Goal: Task Accomplishment & Management: Manage account settings

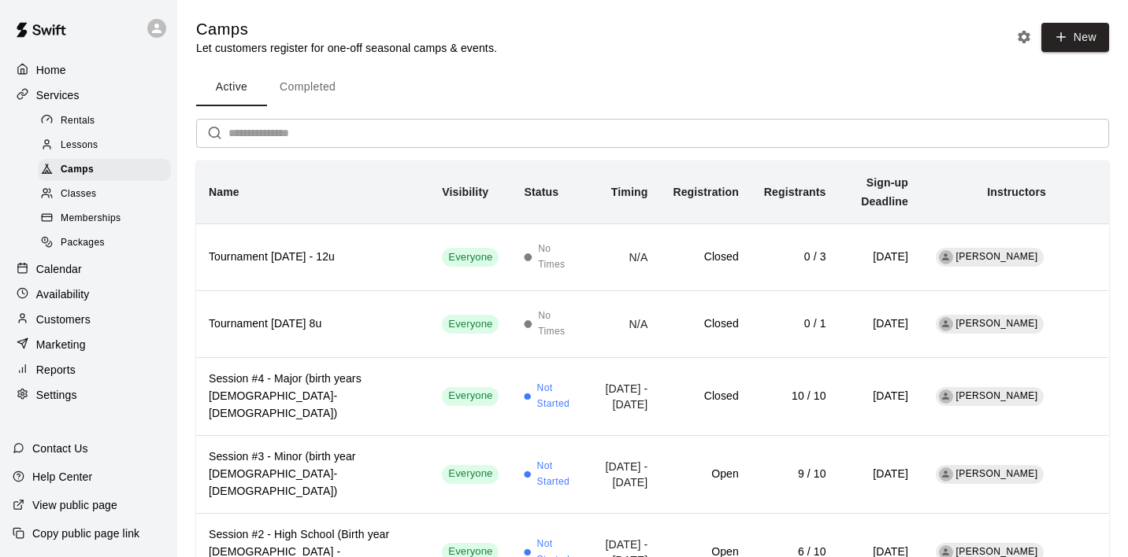
click at [65, 263] on p "Calendar" at bounding box center [59, 269] width 46 height 16
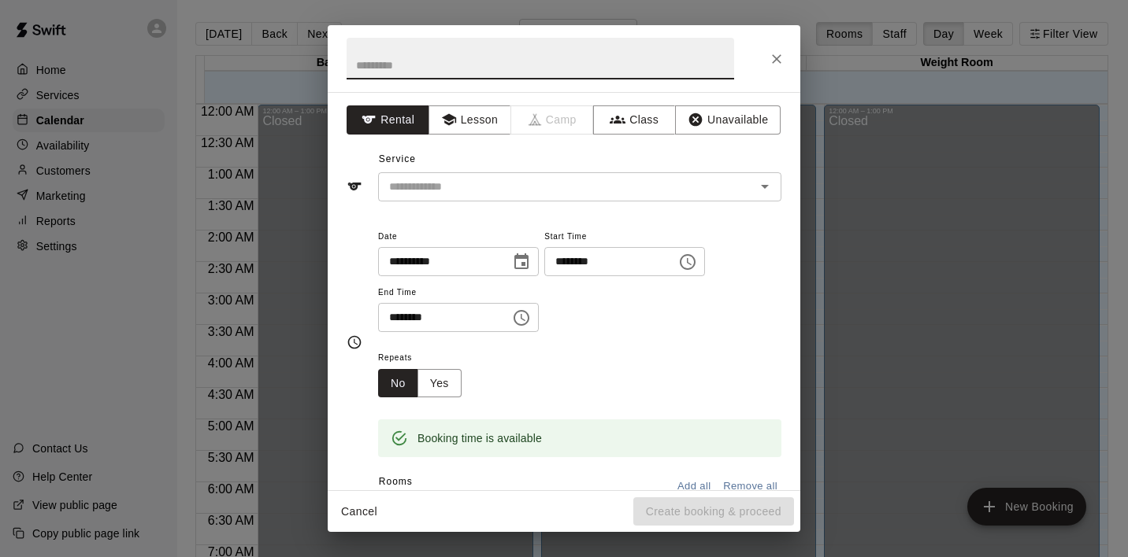
click at [284, 392] on div "**********" at bounding box center [564, 278] width 1128 height 557
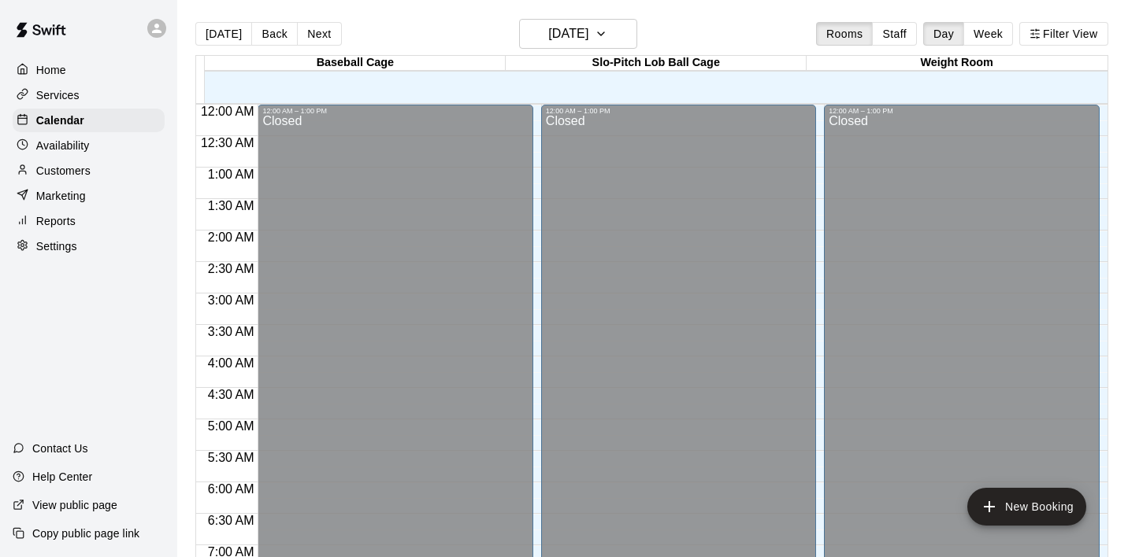
click at [65, 266] on div "Home Services Calendar Availability Customers Marketing Reports Settings Contac…" at bounding box center [88, 278] width 177 height 557
click at [70, 267] on div "Home Services Calendar Availability Customers Marketing Reports Settings Contac…" at bounding box center [88, 278] width 177 height 557
click at [64, 263] on div "Home Services Calendar Availability Customers Marketing Reports Settings Contac…" at bounding box center [88, 278] width 177 height 557
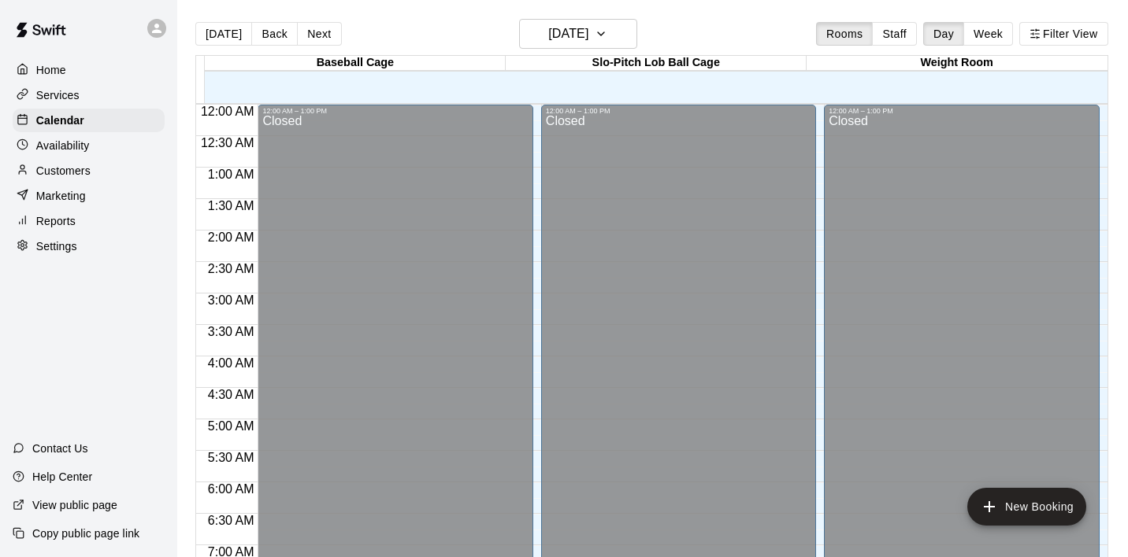
click at [65, 266] on div "Home Services Calendar Availability Customers Marketing Reports Settings Contac…" at bounding box center [88, 278] width 177 height 557
click at [62, 94] on p "Services" at bounding box center [57, 95] width 43 height 16
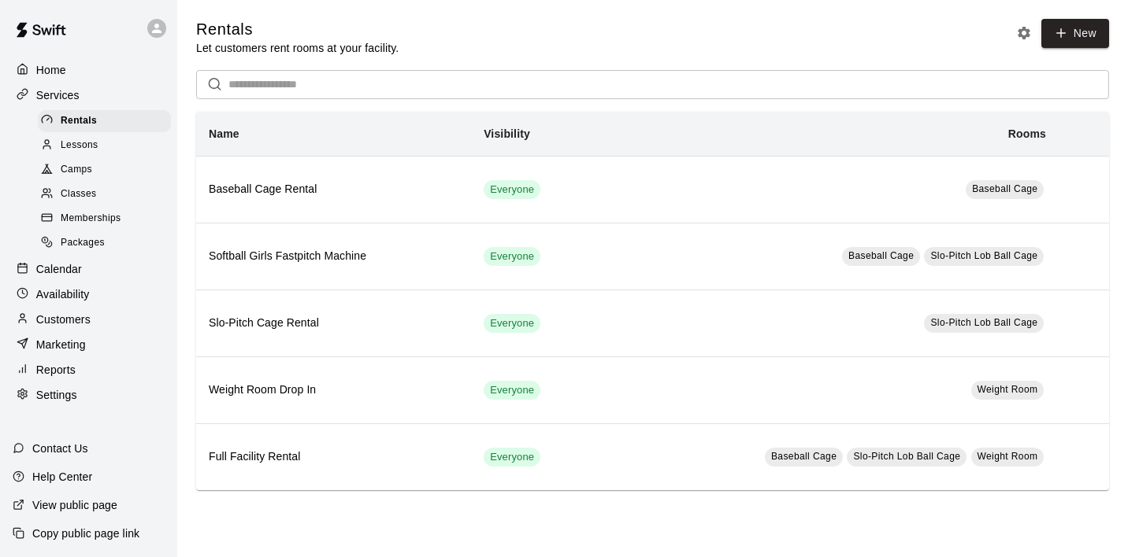
click at [65, 94] on p "Services" at bounding box center [57, 95] width 43 height 16
click at [61, 264] on p "Calendar" at bounding box center [59, 269] width 46 height 16
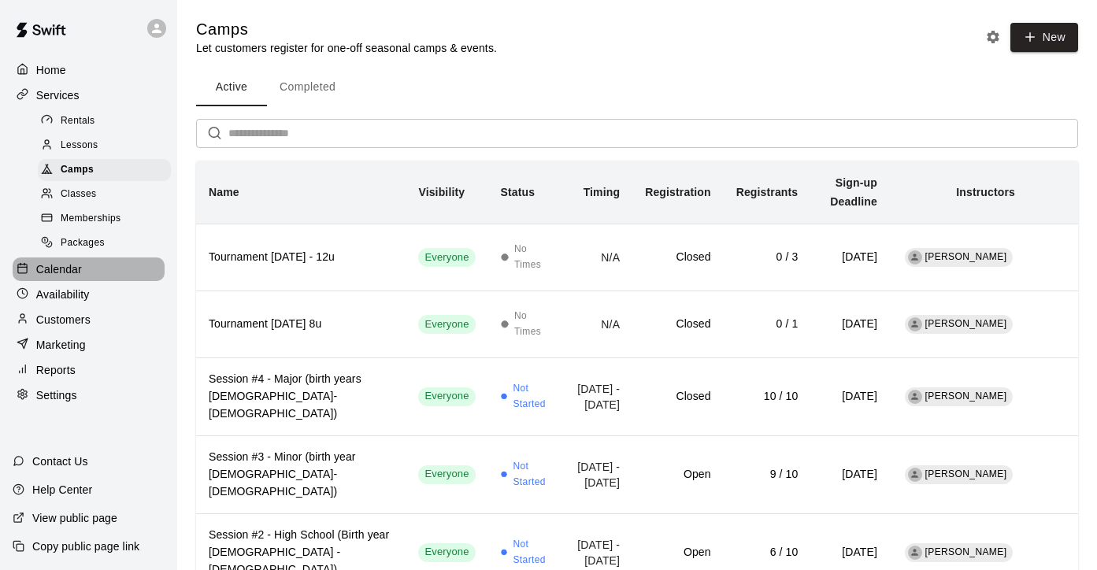
click at [62, 268] on p "Calendar" at bounding box center [59, 269] width 46 height 16
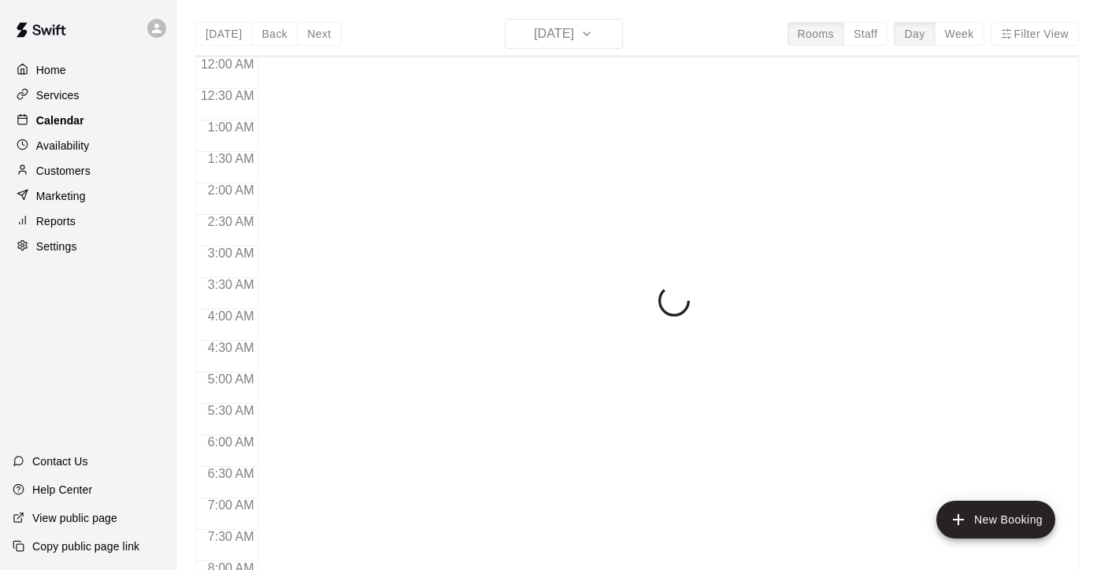
scroll to position [982, 0]
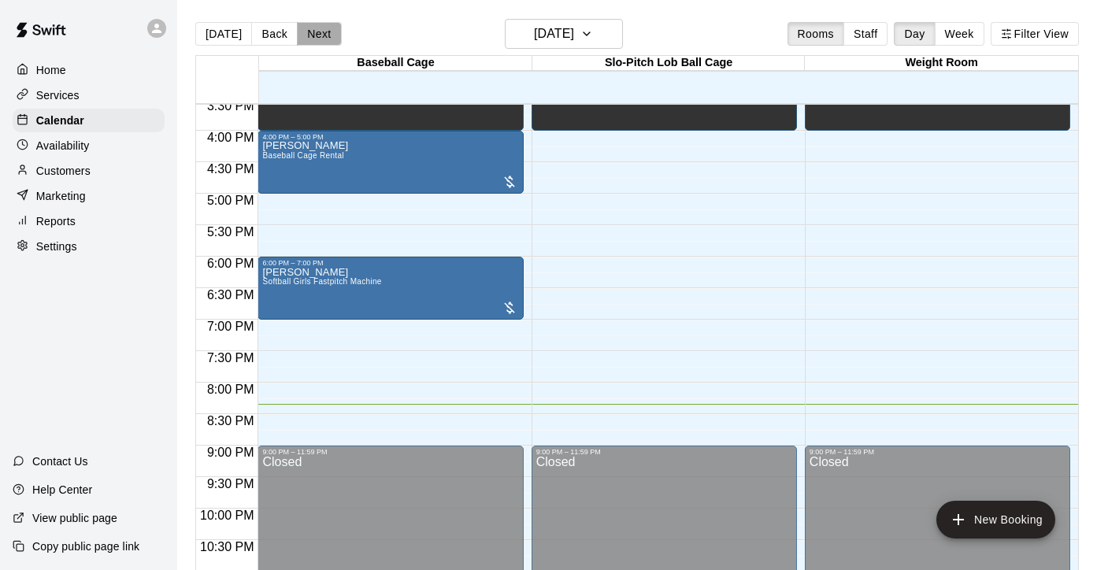
click at [317, 35] on button "Next" at bounding box center [319, 34] width 44 height 24
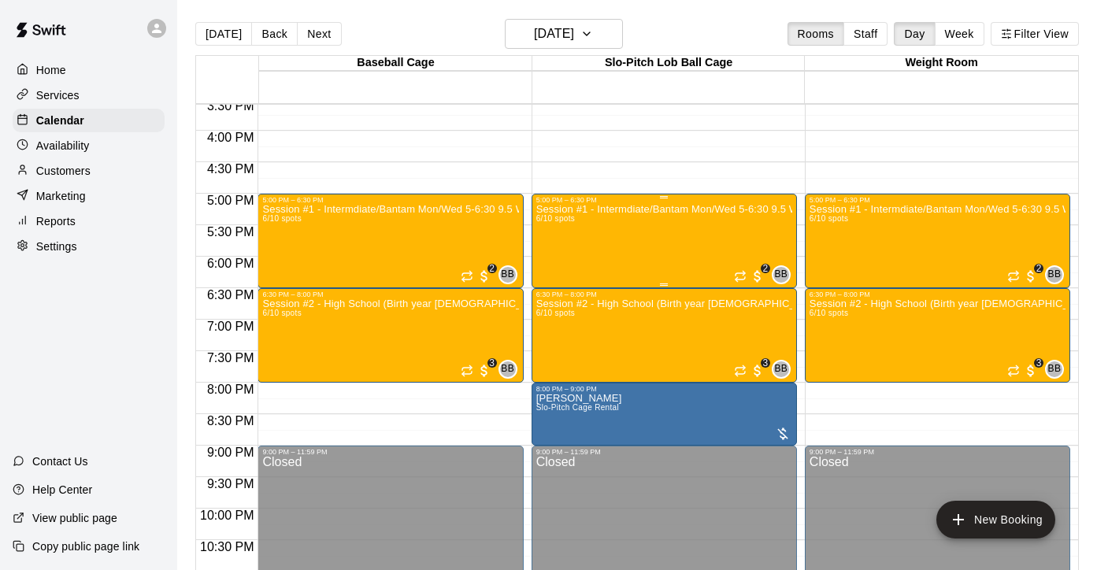
click at [595, 238] on div "Session #1 - Intermdiate/Bantam Mon/Wed 5-6:30 9.5 Weeks starts [DATE] 6/10 spo…" at bounding box center [664, 489] width 256 height 570
click at [582, 328] on div at bounding box center [548, 285] width 1097 height 570
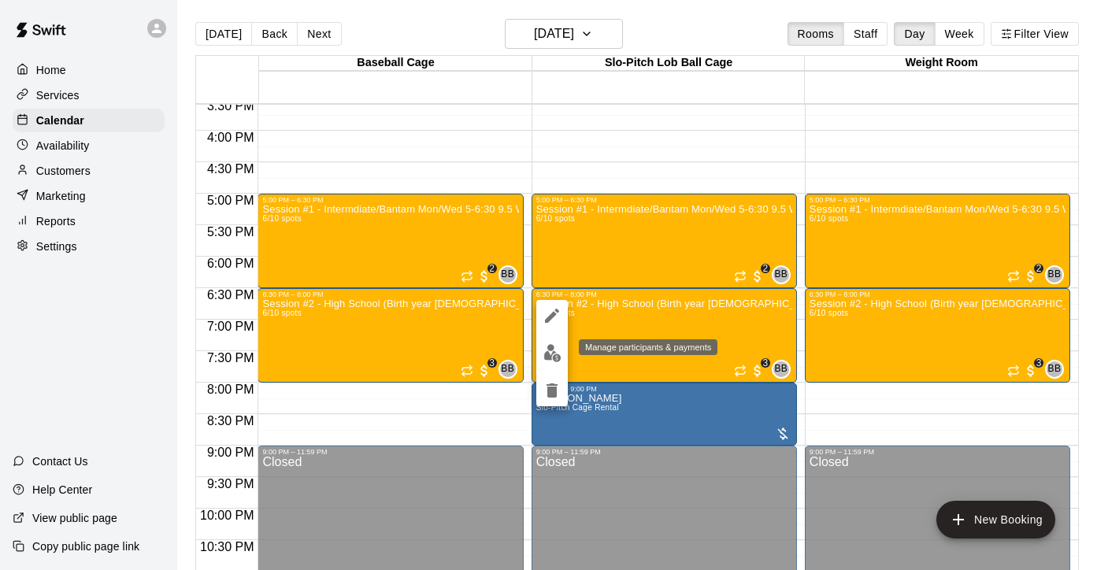
click at [553, 354] on img "edit" at bounding box center [552, 353] width 18 height 18
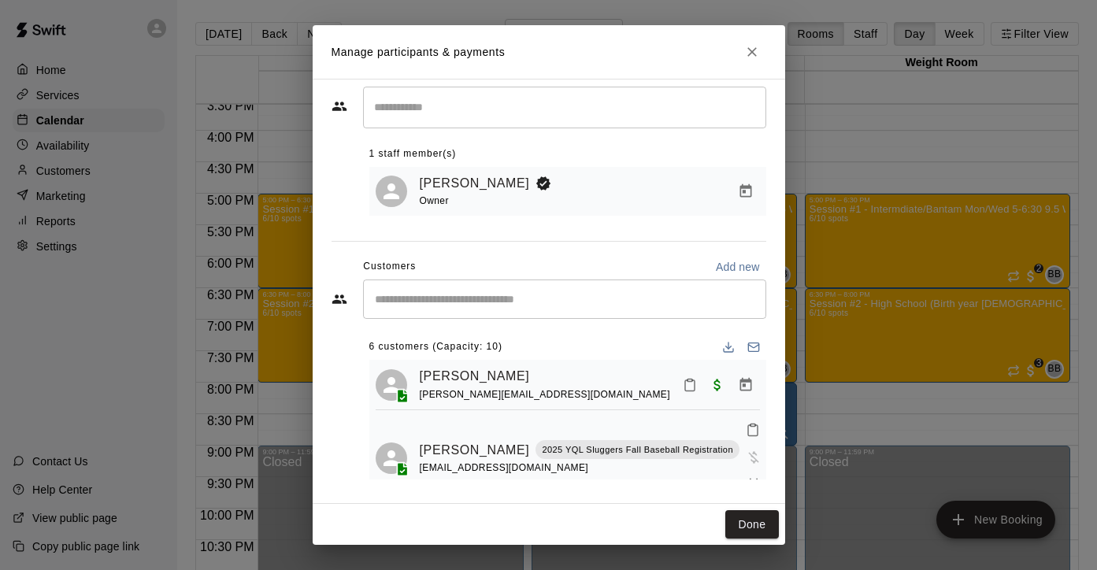
scroll to position [0, 0]
click at [426, 441] on link "[PERSON_NAME]" at bounding box center [475, 450] width 110 height 20
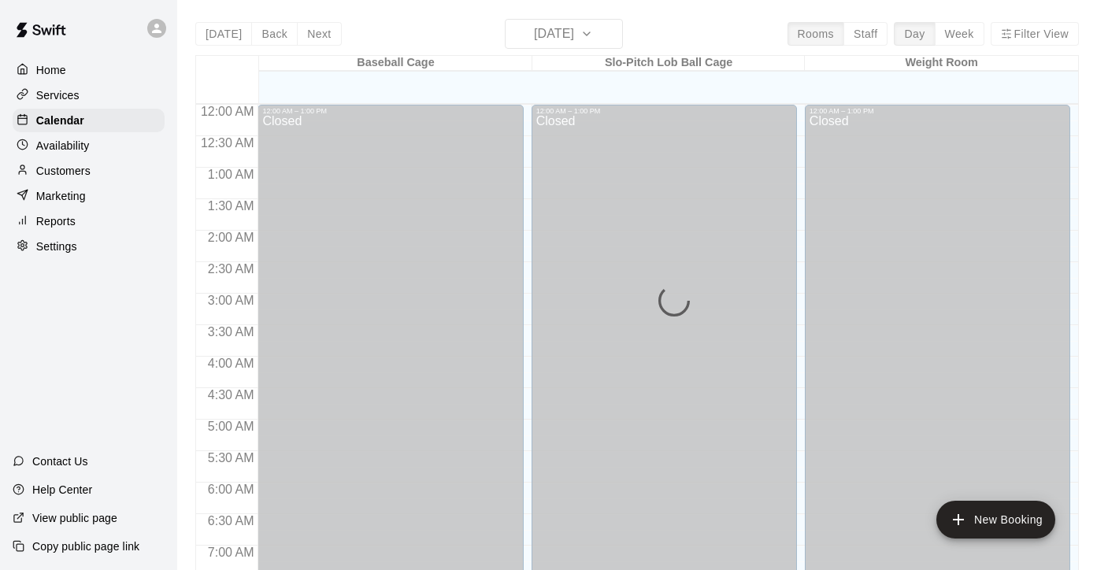
scroll to position [982, 0]
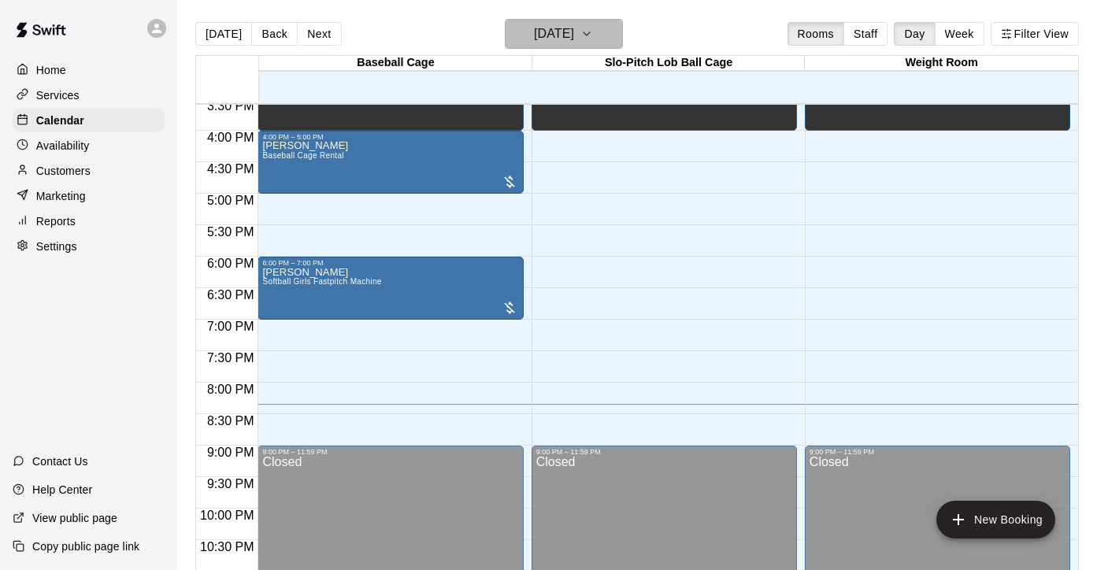
click at [593, 35] on icon "button" at bounding box center [586, 33] width 13 height 19
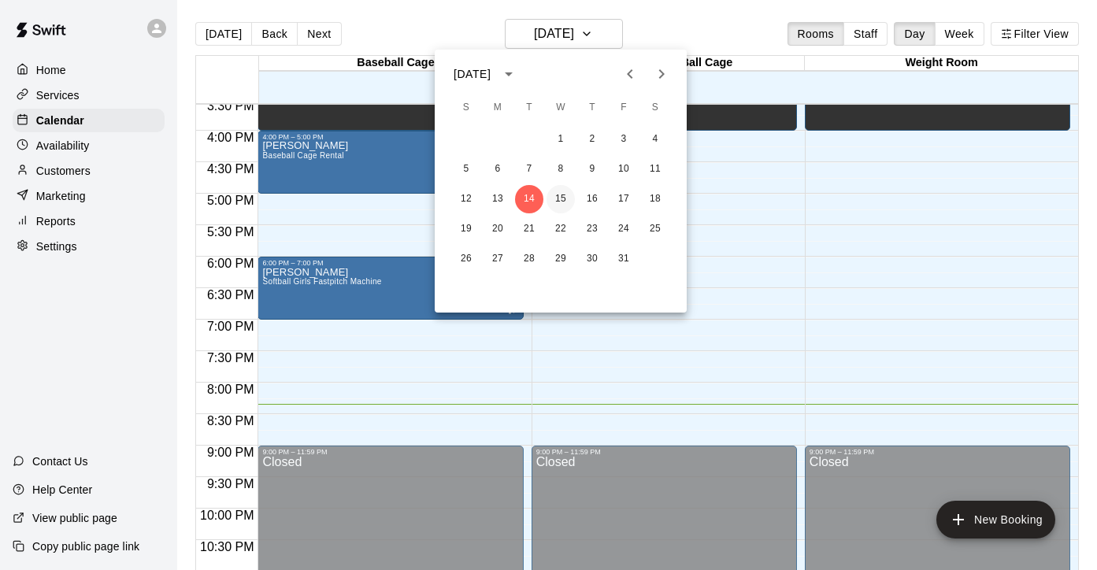
click at [564, 200] on button "15" at bounding box center [560, 199] width 28 height 28
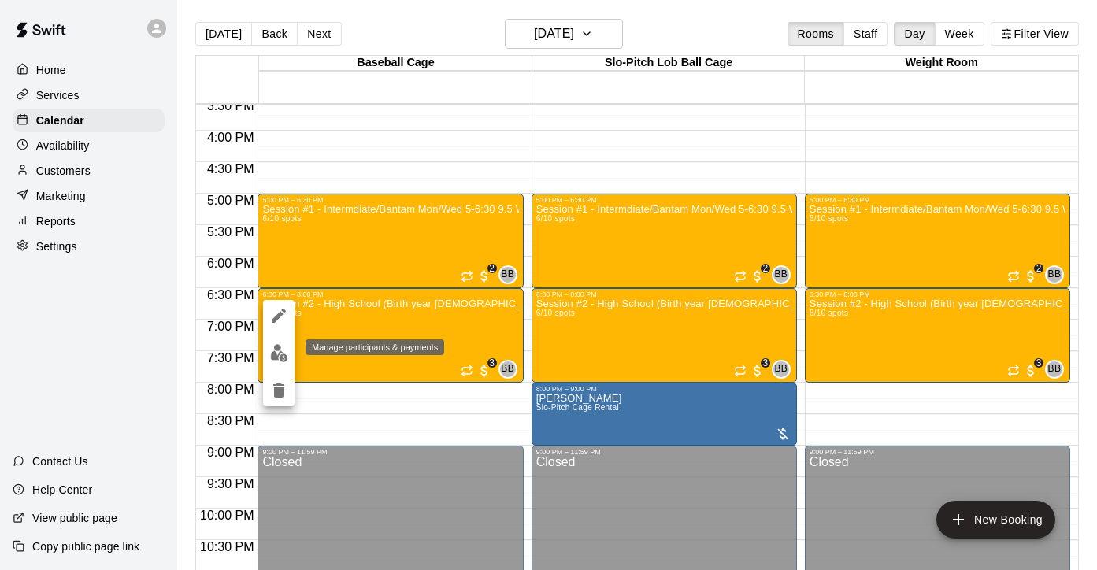
click at [276, 357] on img "edit" at bounding box center [279, 353] width 18 height 18
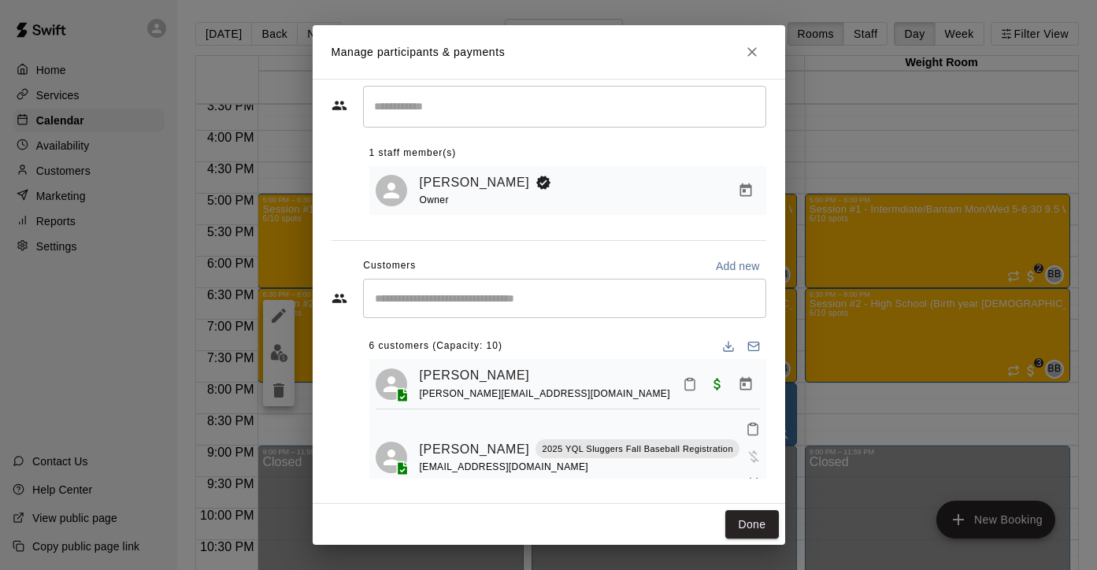
scroll to position [31, 0]
click at [746, 478] on icon "Manage bookings & payment" at bounding box center [754, 486] width 16 height 16
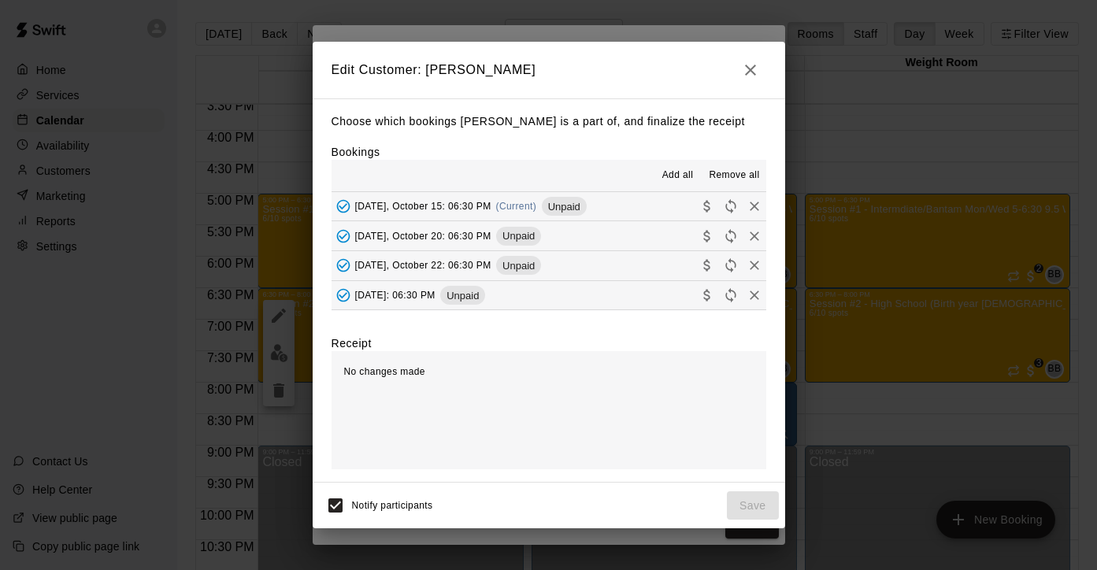
click at [734, 174] on span "Remove all" at bounding box center [734, 176] width 50 height 16
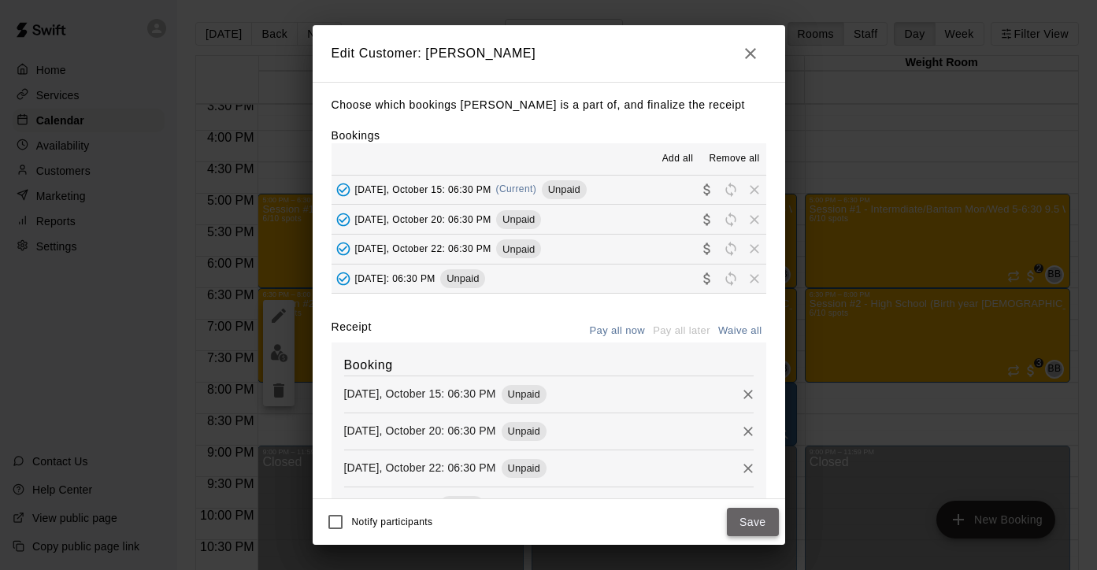
click at [752, 524] on button "Save" at bounding box center [753, 522] width 52 height 29
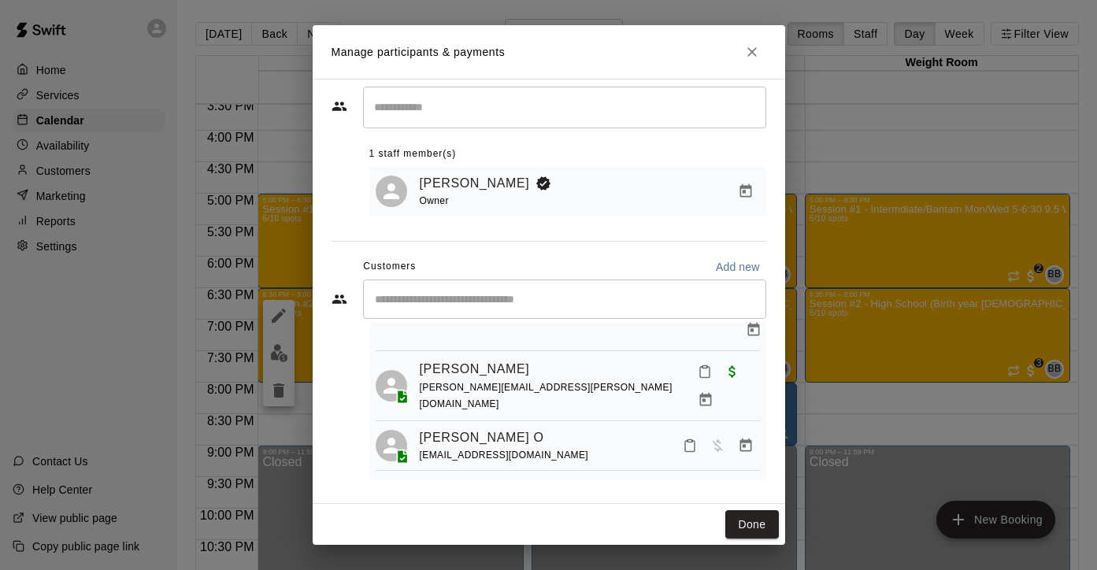
scroll to position [155, 0]
click at [750, 525] on button "Done" at bounding box center [751, 524] width 53 height 29
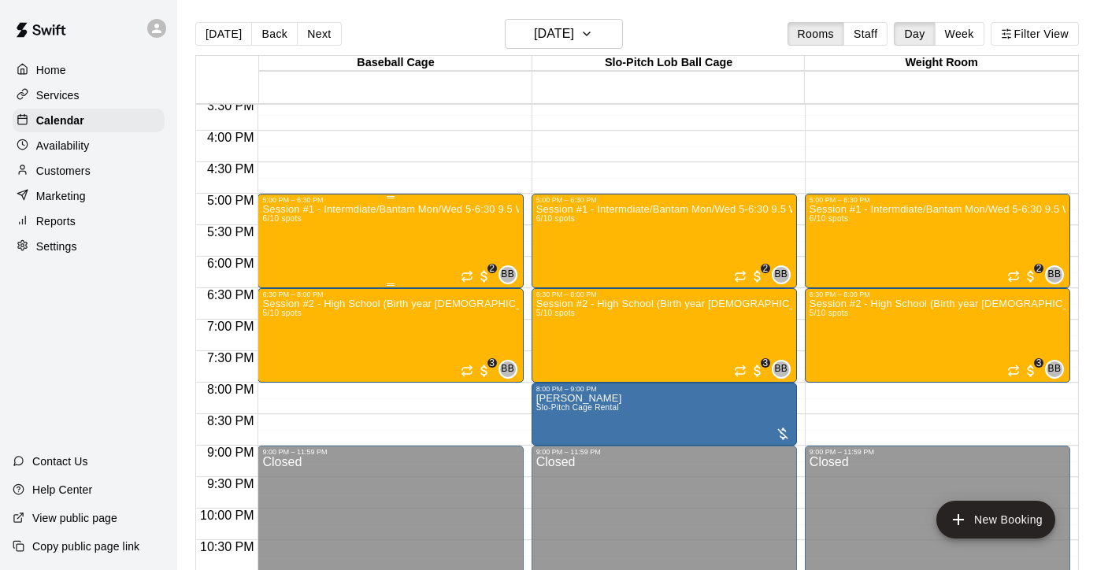
click at [362, 235] on div "Session #1 - Intermdiate/Bantam Mon/Wed 5-6:30 9.5 Weeks starts [DATE] 6/10 spo…" at bounding box center [390, 489] width 256 height 570
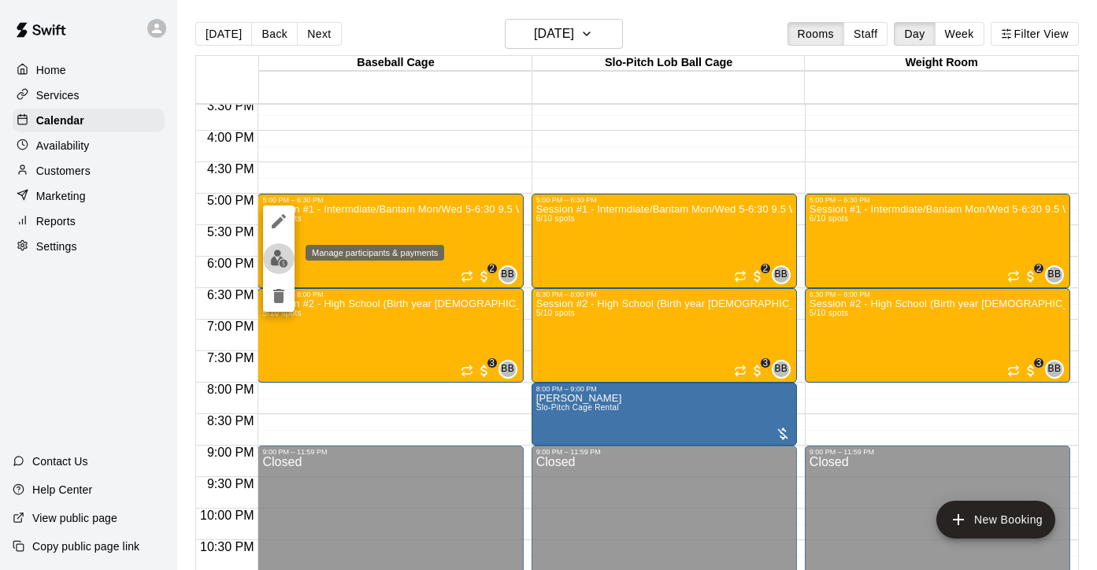
click at [276, 258] on img "edit" at bounding box center [279, 259] width 18 height 18
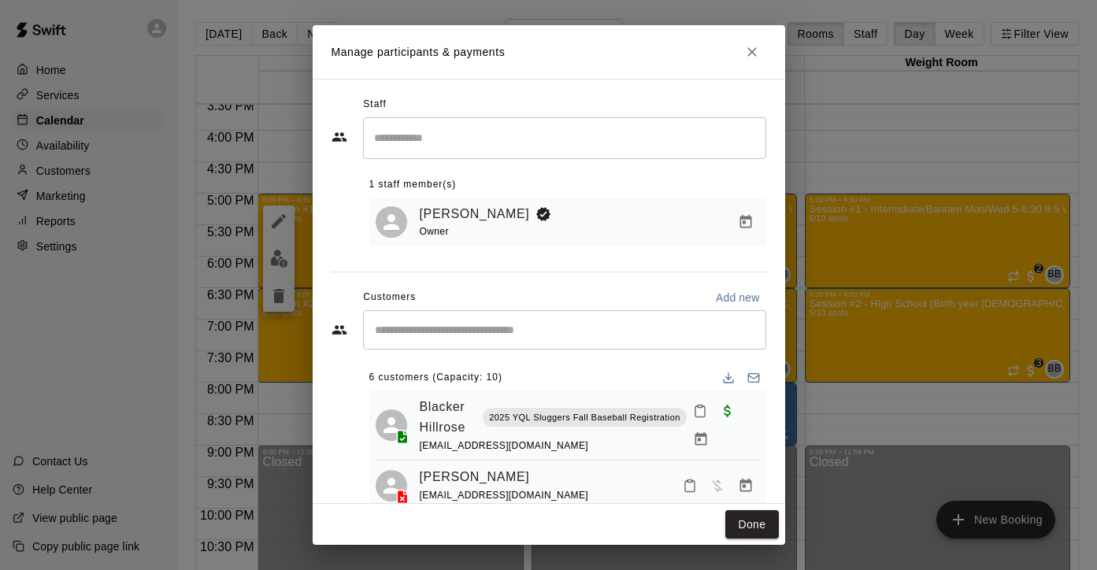
click at [491, 330] on input "Start typing to search customers..." at bounding box center [564, 330] width 389 height 16
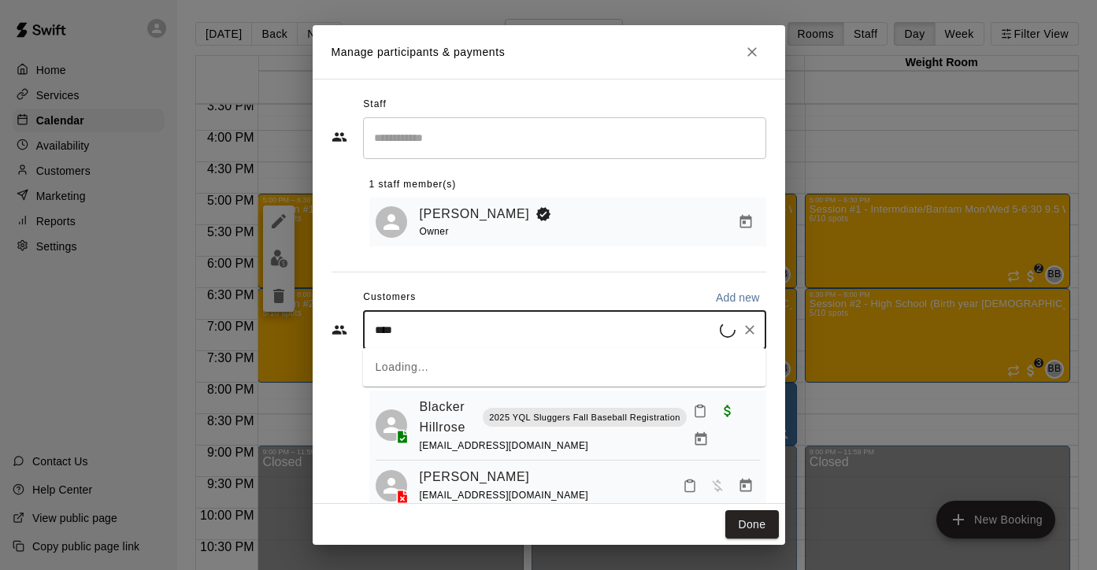
type input "*****"
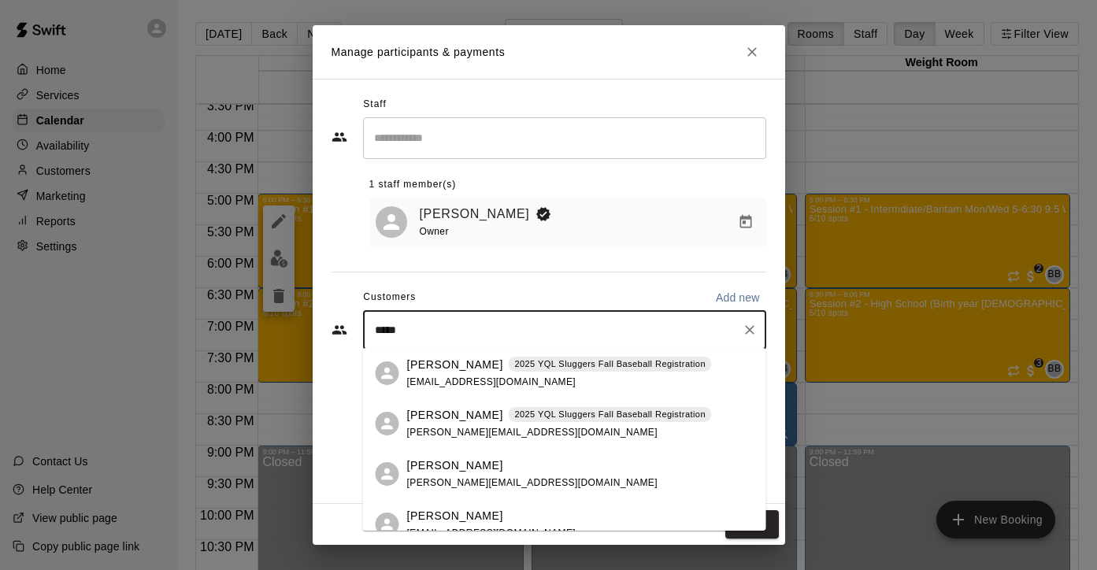
click at [443, 383] on span "[EMAIL_ADDRESS][DOMAIN_NAME]" at bounding box center [491, 381] width 169 height 11
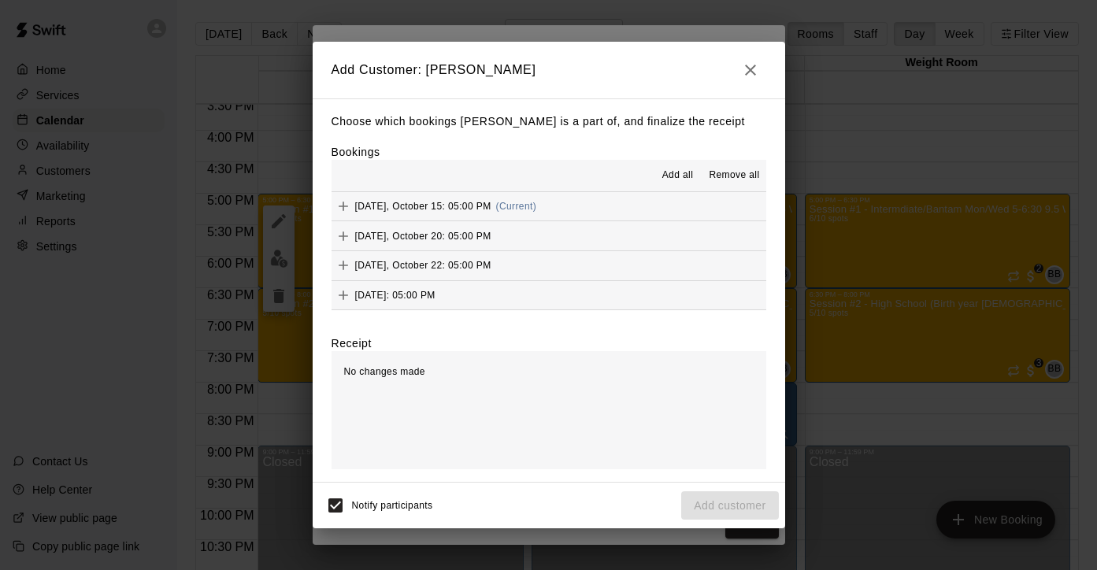
click at [676, 173] on span "Add all" at bounding box center [677, 176] width 31 height 16
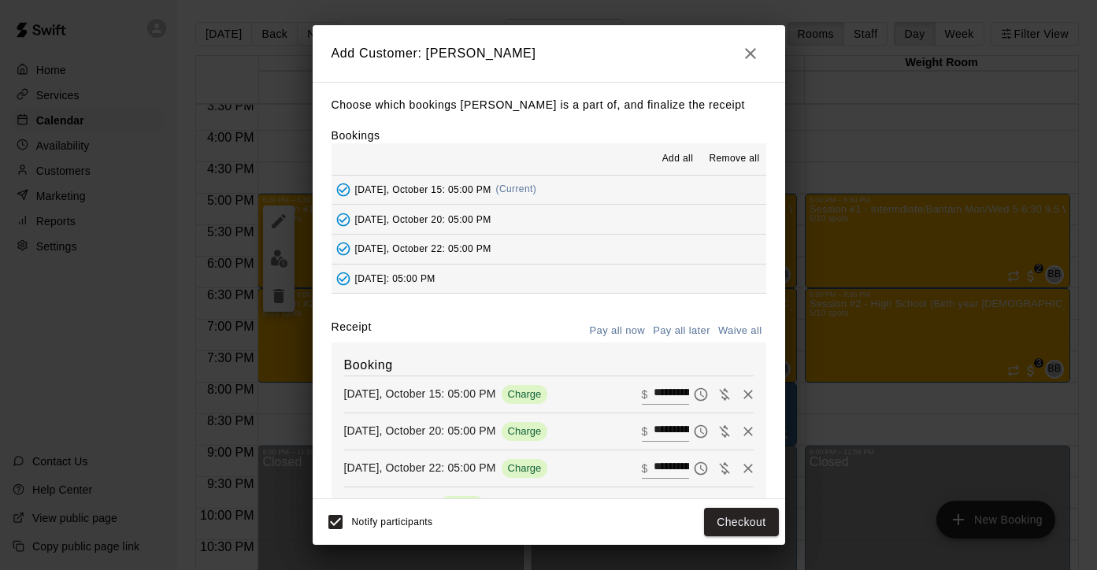
click at [738, 332] on button "Waive all" at bounding box center [740, 331] width 52 height 24
type input "*"
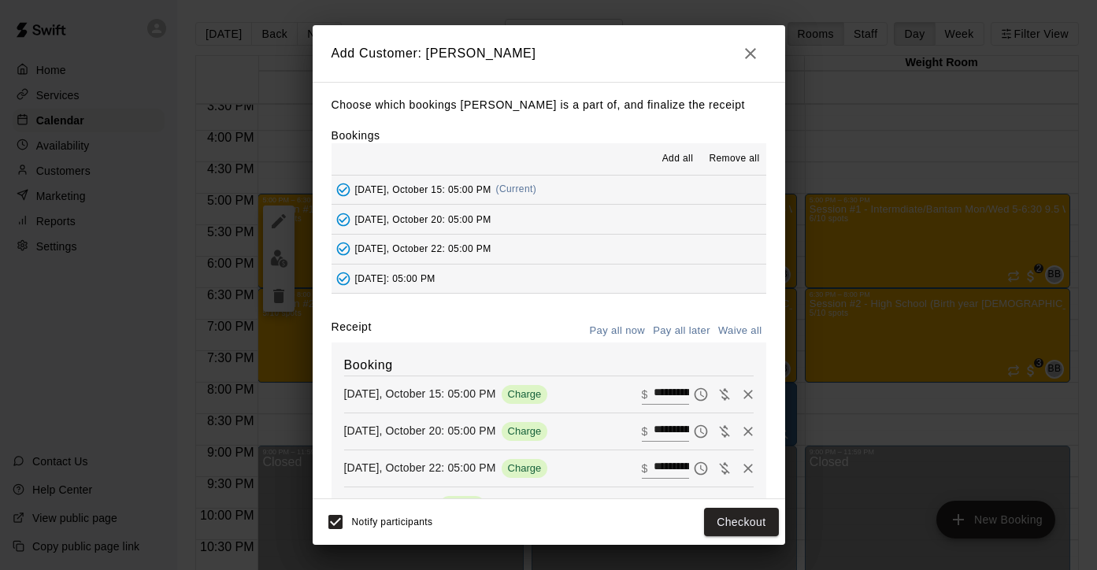
type input "*"
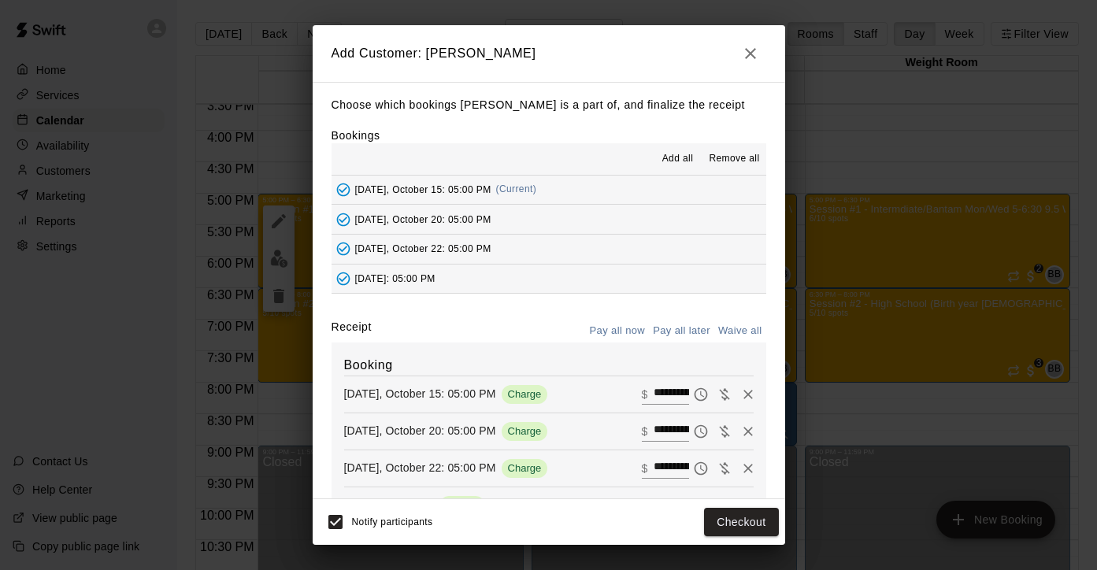
type input "*"
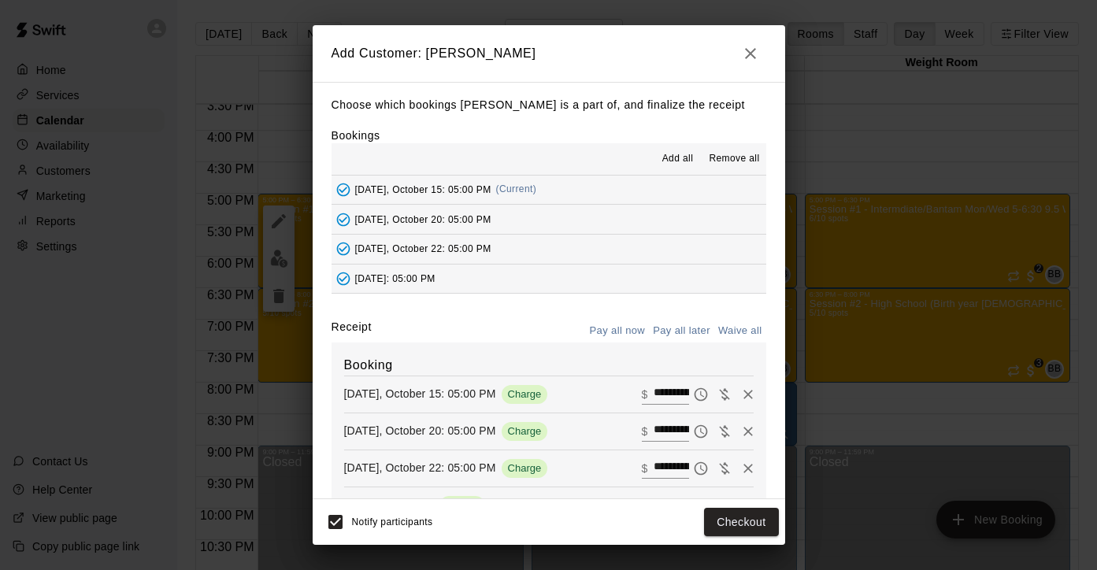
type input "*"
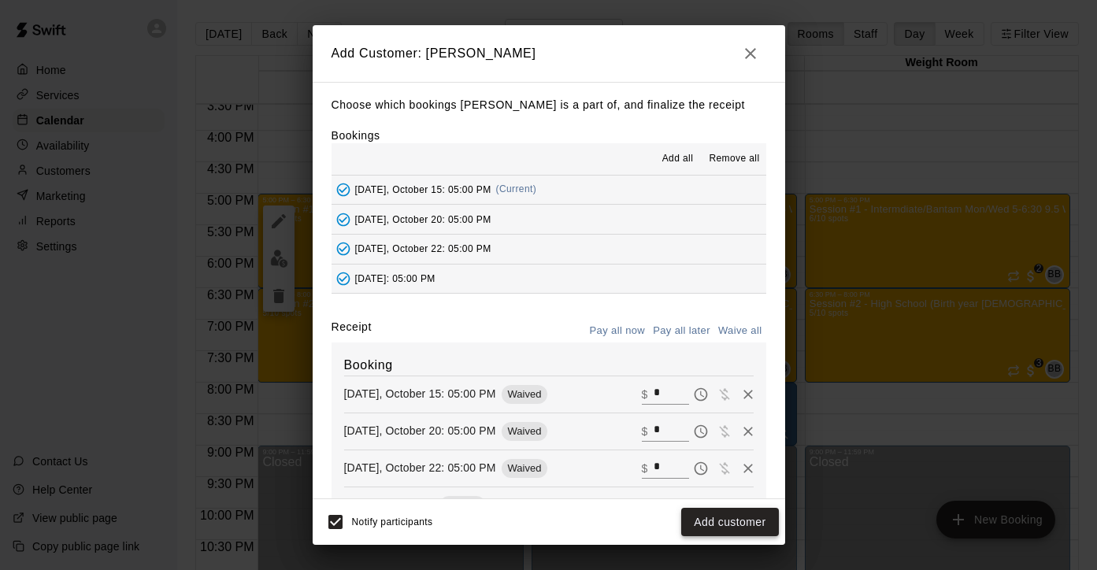
click at [729, 525] on button "Add customer" at bounding box center [729, 522] width 97 height 29
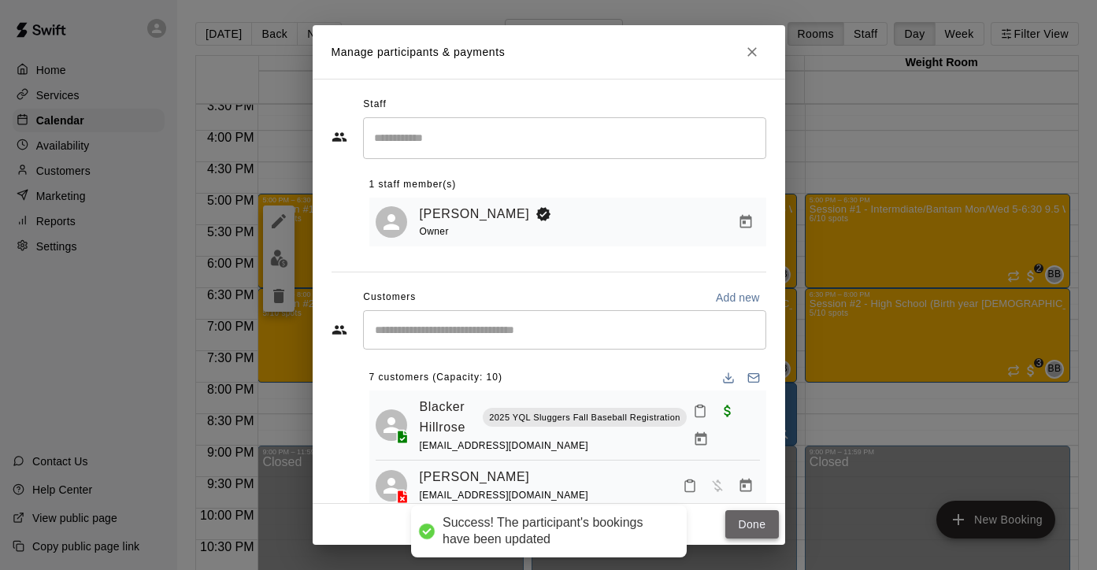
click at [755, 524] on button "Done" at bounding box center [751, 524] width 53 height 29
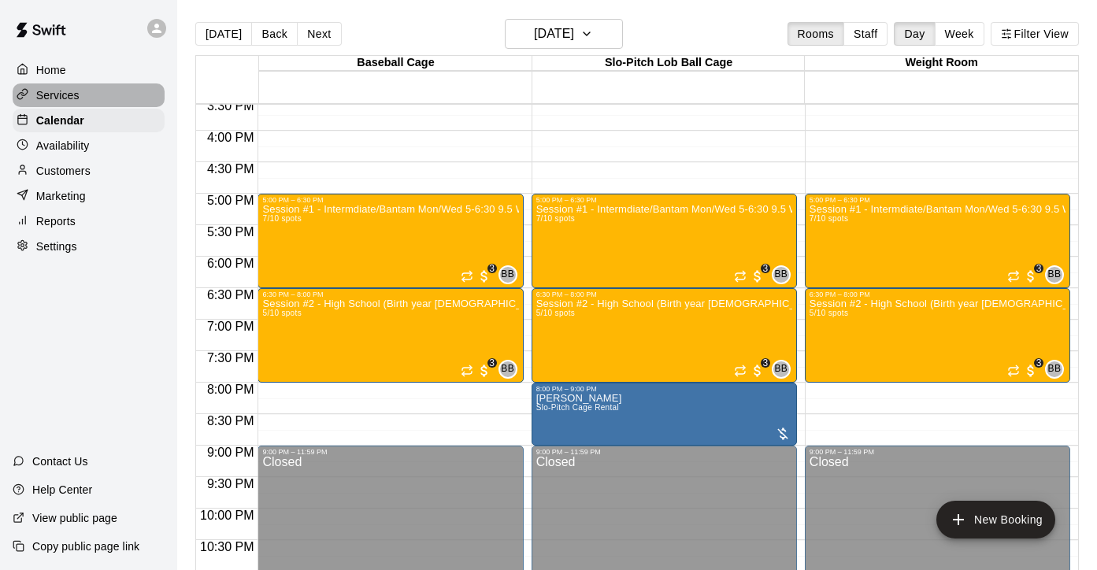
click at [63, 93] on p "Services" at bounding box center [57, 95] width 43 height 16
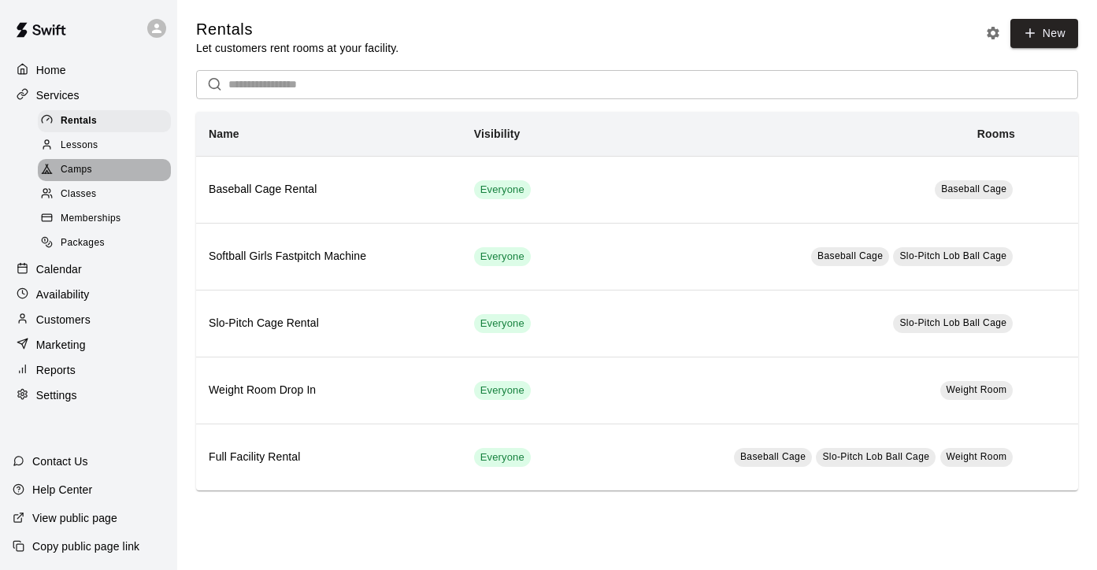
click at [82, 164] on span "Camps" at bounding box center [76, 170] width 31 height 16
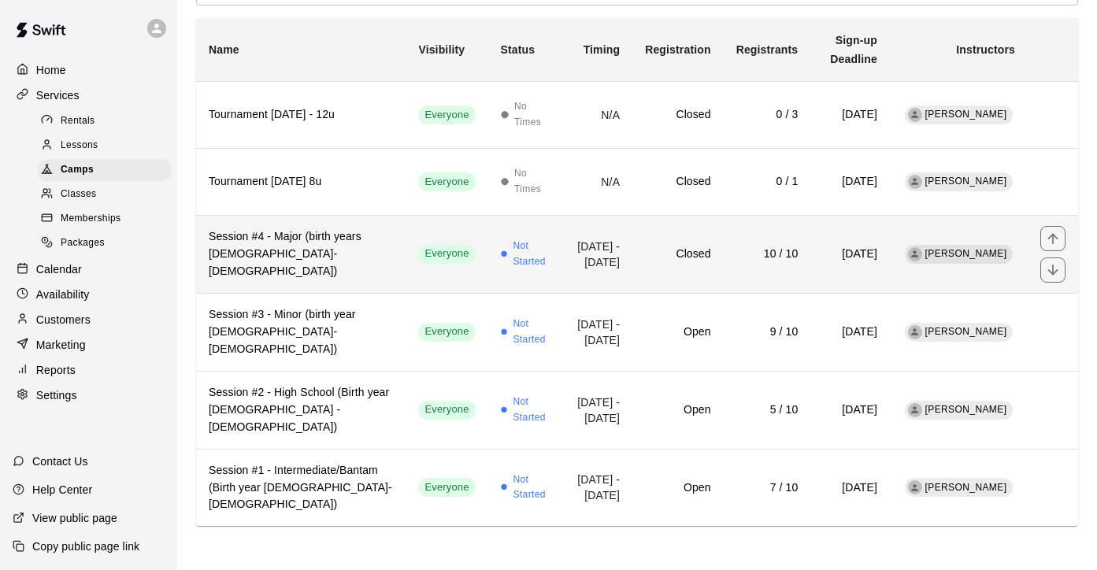
scroll to position [150, 0]
